Goal: Task Accomplishment & Management: Complete application form

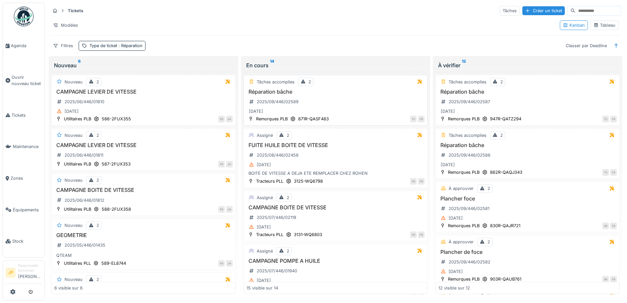
click at [273, 93] on h3 "Réparation bâche" at bounding box center [336, 92] width 178 height 6
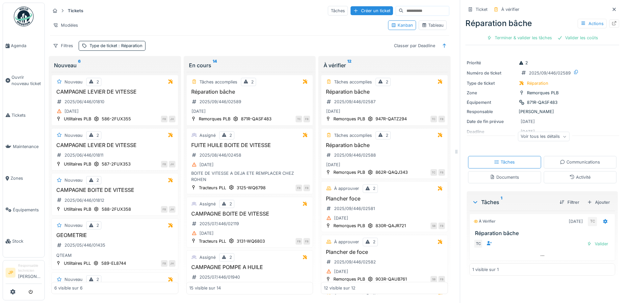
click at [587, 176] on div "Activité" at bounding box center [580, 177] width 73 height 12
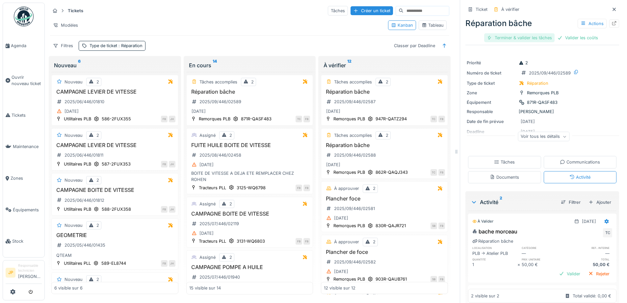
click at [508, 41] on div "Terminer & valider les tâches" at bounding box center [519, 37] width 70 height 9
click at [520, 39] on div "Valider les coûts" at bounding box center [542, 37] width 46 height 9
click at [534, 40] on div "Envoyer pour approbation" at bounding box center [542, 37] width 66 height 9
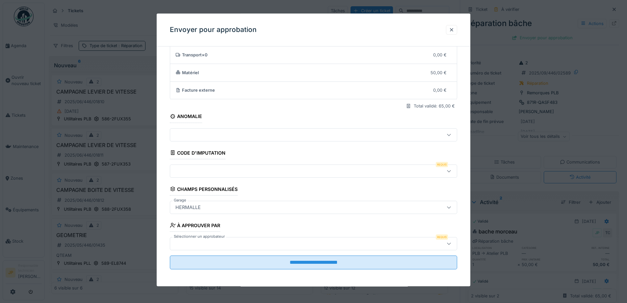
scroll to position [40, 0]
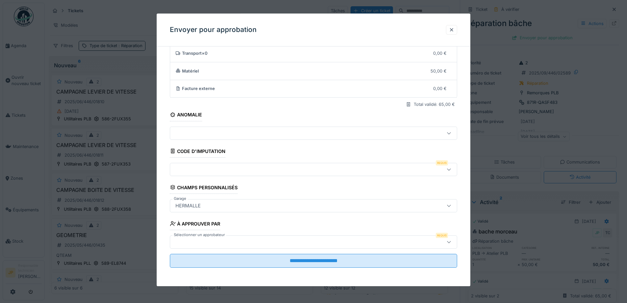
click at [206, 175] on div at bounding box center [313, 169] width 287 height 13
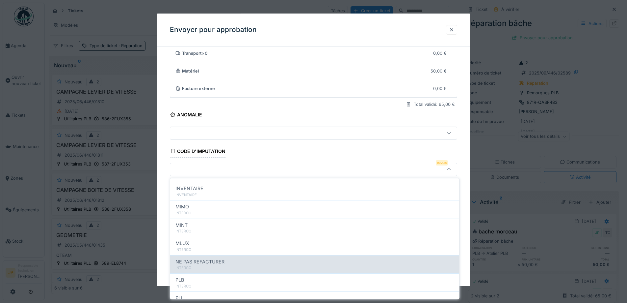
scroll to position [72, 0]
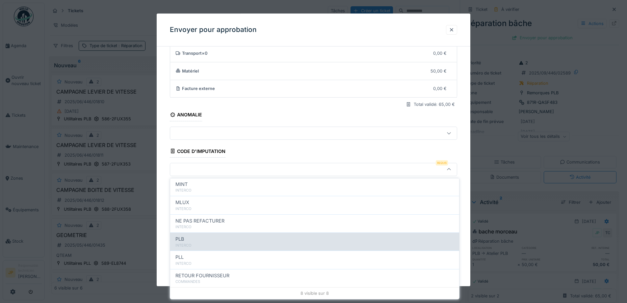
click at [207, 244] on div "INTERCO" at bounding box center [314, 245] width 278 height 6
type input "***"
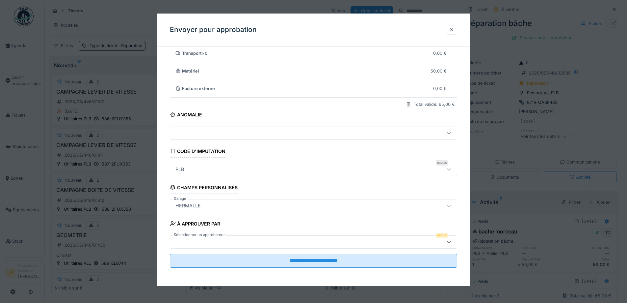
click at [211, 243] on div at bounding box center [297, 241] width 248 height 7
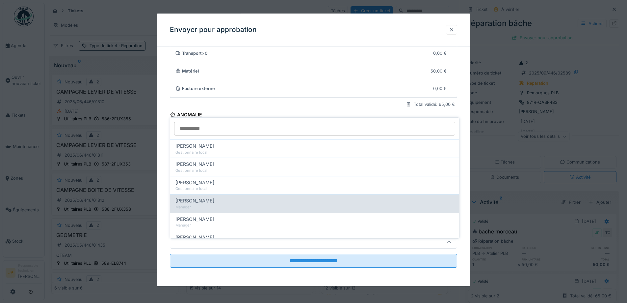
scroll to position [99, 0]
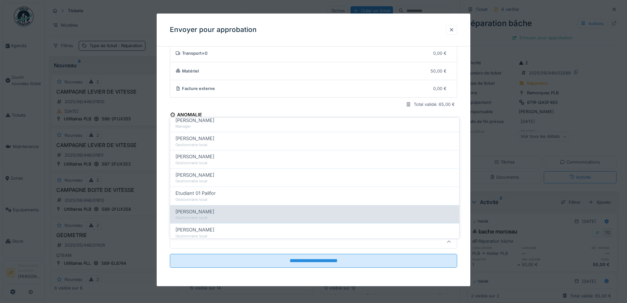
click at [216, 208] on div "Farid Benaissa" at bounding box center [314, 211] width 278 height 7
type input "*****"
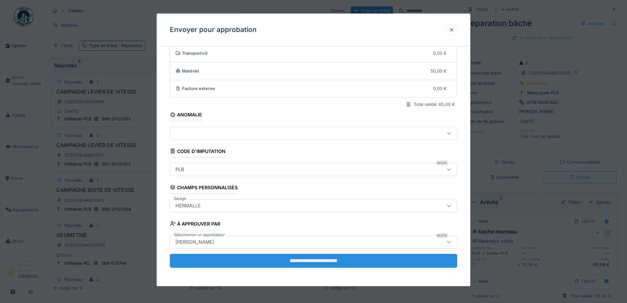
click at [312, 265] on input "**********" at bounding box center [313, 260] width 287 height 14
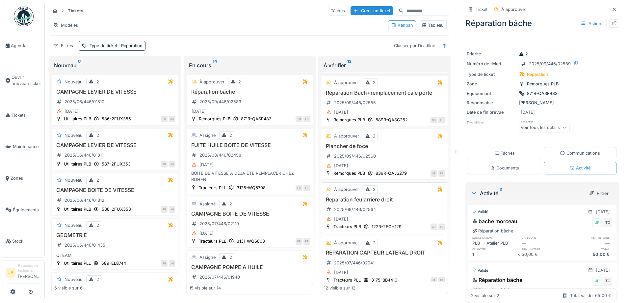
scroll to position [448, 0]
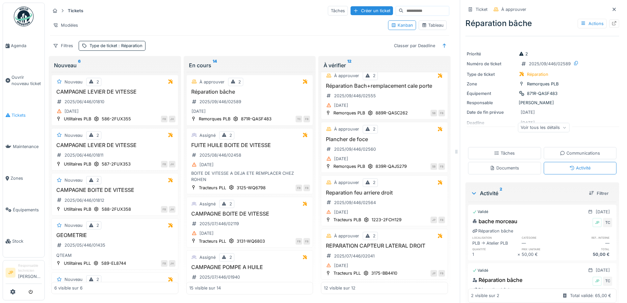
click at [8, 119] on link "Tickets" at bounding box center [23, 115] width 41 height 32
